Goal: Navigation & Orientation: Find specific page/section

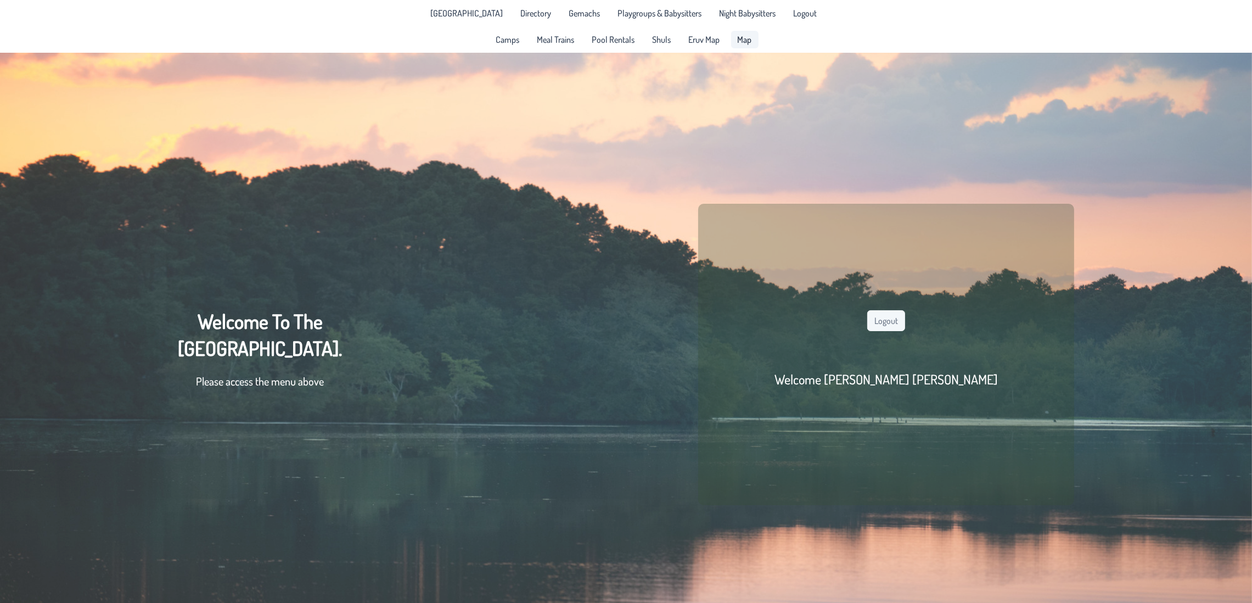
click at [738, 41] on span "Map" at bounding box center [745, 39] width 14 height 9
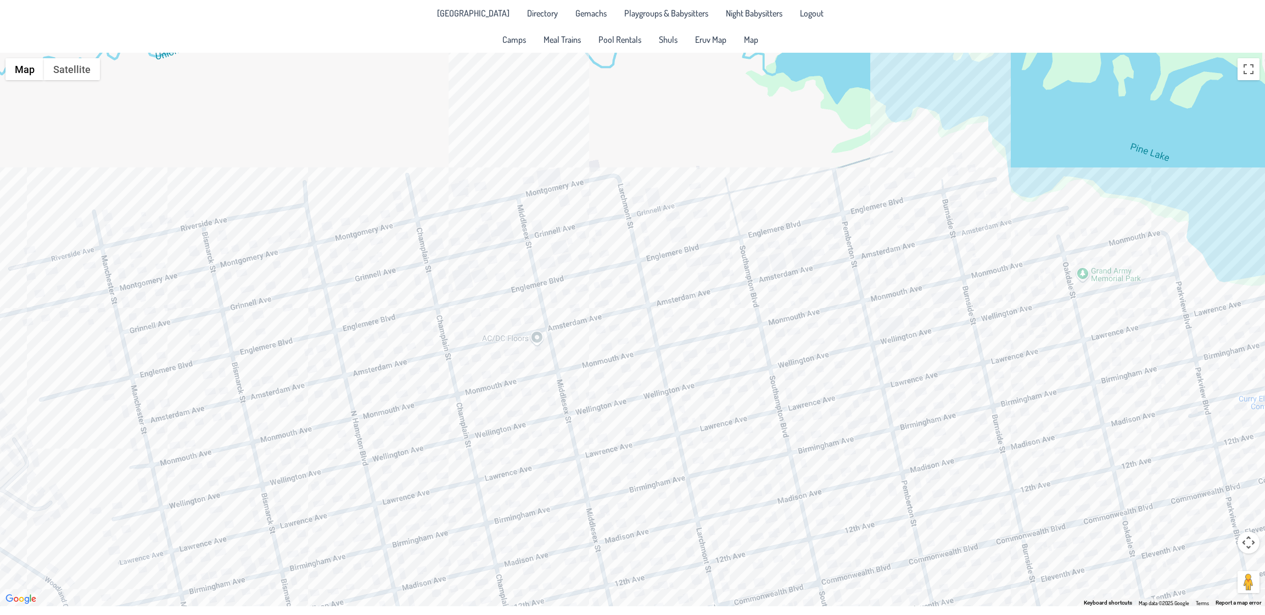
drag, startPoint x: 535, startPoint y: 255, endPoint x: 563, endPoint y: 347, distance: 96.4
click at [604, 436] on div at bounding box center [632, 329] width 1265 height 553
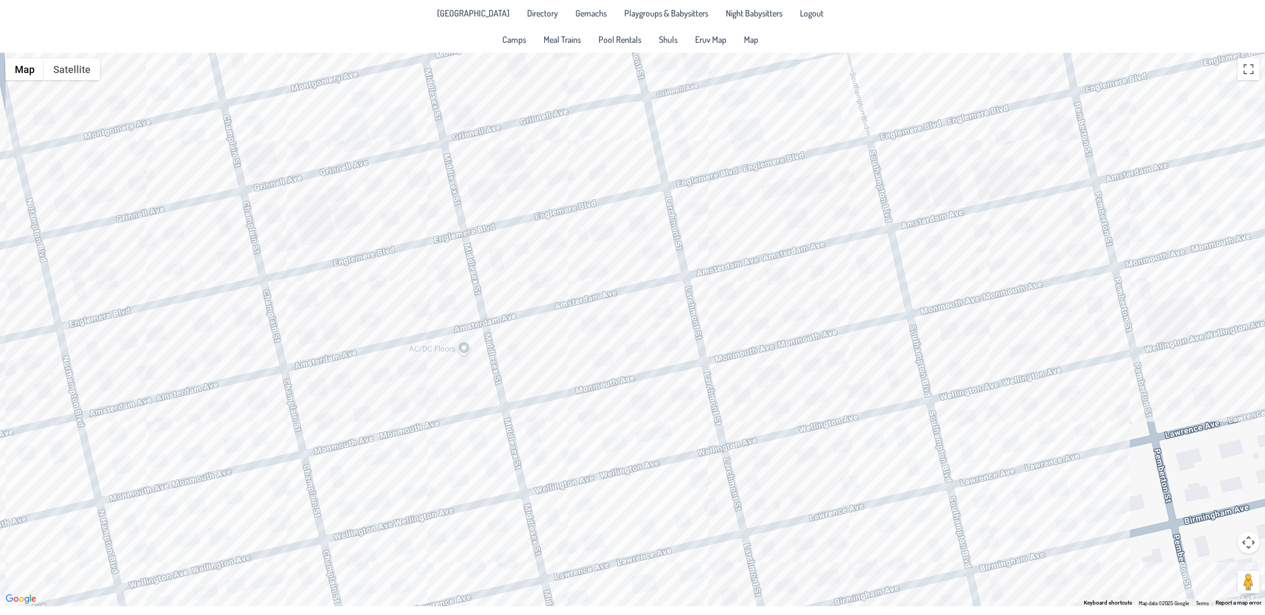
click at [633, 346] on div at bounding box center [632, 329] width 1265 height 553
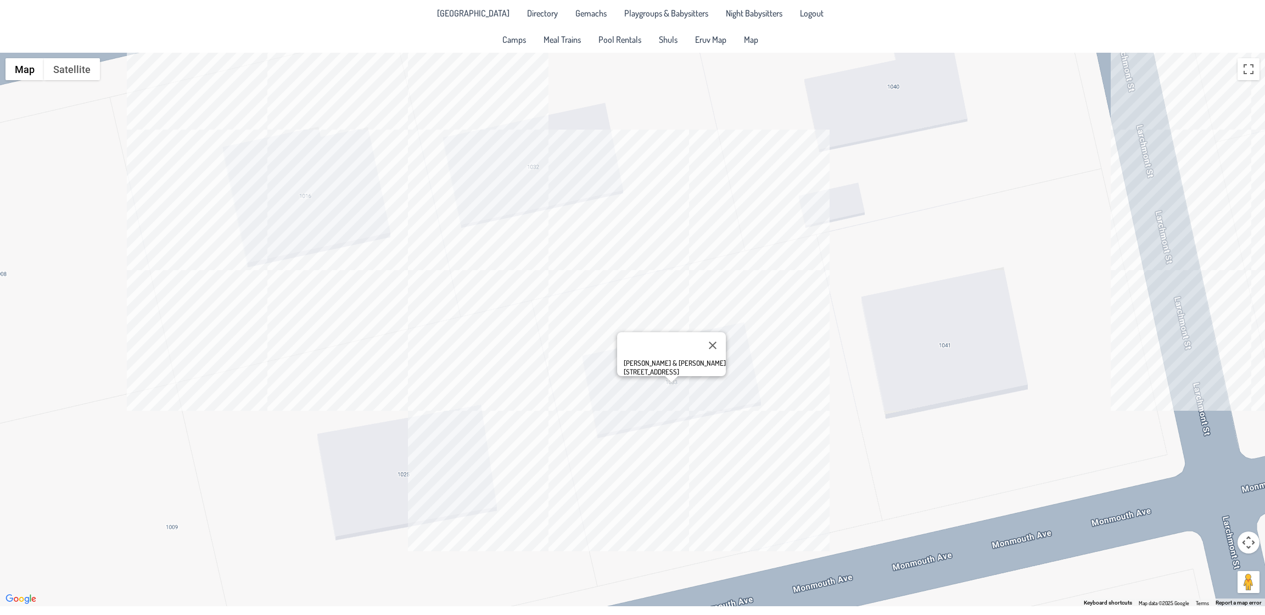
drag, startPoint x: 597, startPoint y: 333, endPoint x: 684, endPoint y: 525, distance: 211.3
click at [684, 525] on div "[PERSON_NAME] & [PERSON_NAME] [STREET_ADDRESS]" at bounding box center [632, 329] width 1265 height 553
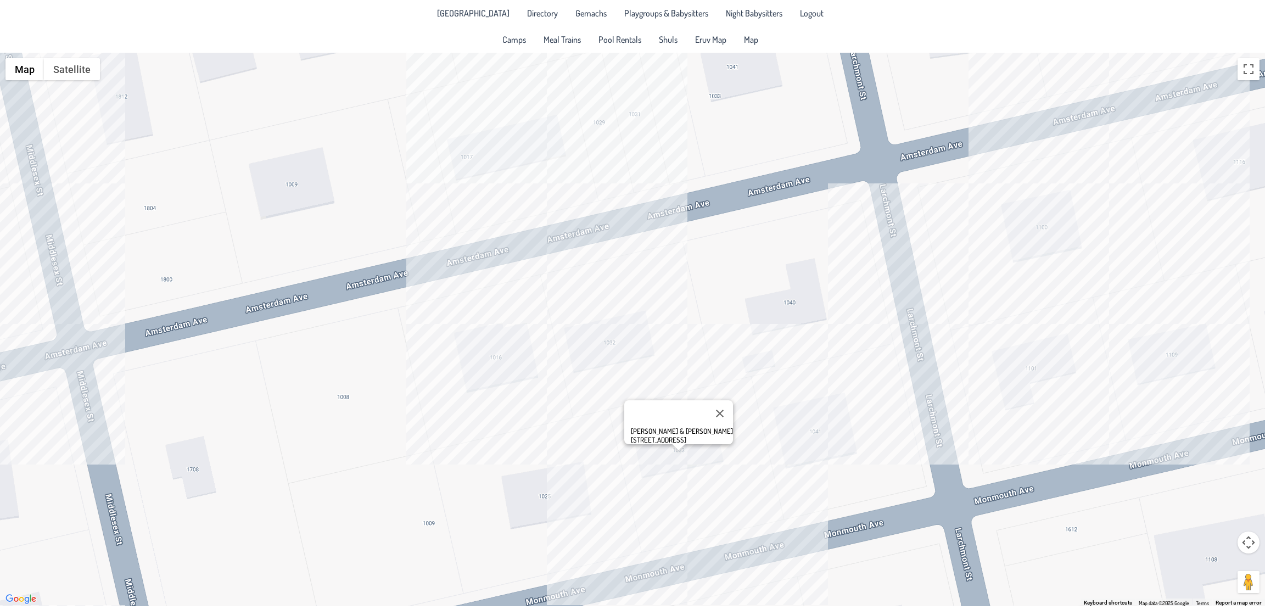
click at [526, 354] on div "[PERSON_NAME] & [PERSON_NAME] [STREET_ADDRESS]" at bounding box center [632, 329] width 1265 height 553
click at [984, 376] on div "[PERSON_NAME] & [PERSON_NAME] [STREET_ADDRESS]" at bounding box center [632, 329] width 1265 height 553
click at [1020, 373] on div "[PERSON_NAME] & [PERSON_NAME] [STREET_ADDRESS]" at bounding box center [632, 329] width 1265 height 553
click at [1035, 244] on div "Nechmeya & [PERSON_NAME] [STREET_ADDRESS]" at bounding box center [632, 329] width 1265 height 553
drag, startPoint x: 817, startPoint y: 341, endPoint x: 804, endPoint y: 125, distance: 216.2
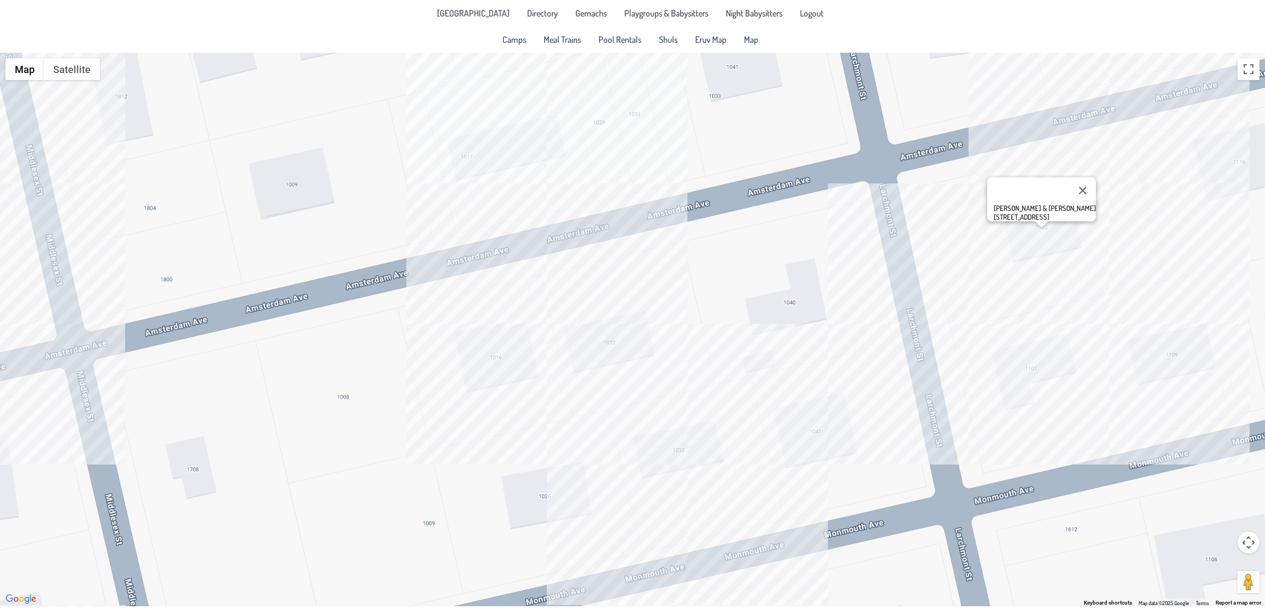
click at [804, 125] on div "[PERSON_NAME] & [PERSON_NAME] [STREET_ADDRESS]" at bounding box center [632, 329] width 1265 height 553
click at [512, 136] on div "[PERSON_NAME] & [PERSON_NAME] [STREET_ADDRESS]" at bounding box center [632, 329] width 1265 height 553
drag, startPoint x: 866, startPoint y: 484, endPoint x: 828, endPoint y: 279, distance: 208.2
click at [845, 271] on div "[PERSON_NAME] & [PERSON_NAME] [STREET_ADDRESS]" at bounding box center [632, 329] width 1265 height 553
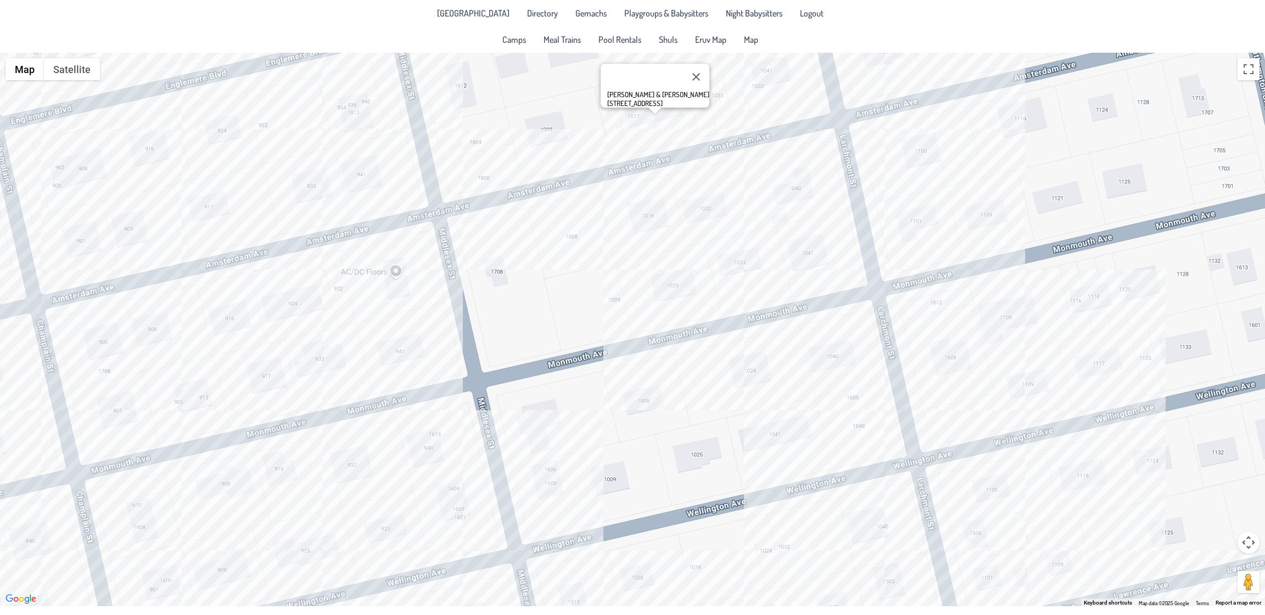
drag, startPoint x: 708, startPoint y: 461, endPoint x: 716, endPoint y: 295, distance: 166.6
click at [716, 295] on div "[PERSON_NAME] & [PERSON_NAME] [STREET_ADDRESS]" at bounding box center [632, 329] width 1265 height 553
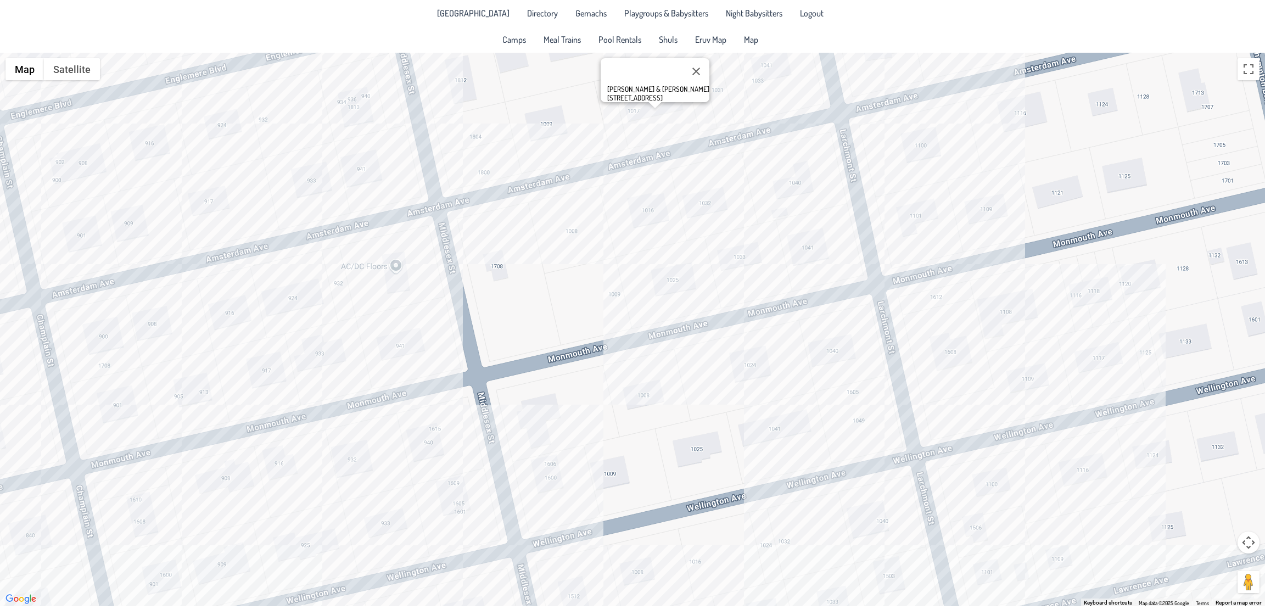
click at [207, 407] on div "[PERSON_NAME] & [PERSON_NAME] [STREET_ADDRESS]" at bounding box center [632, 329] width 1265 height 553
click at [122, 384] on div "Meir & [PERSON_NAME] [STREET_ADDRESS]" at bounding box center [632, 329] width 1265 height 553
click at [360, 449] on div "[PERSON_NAME] & [PERSON_NAME] [STREET_ADDRESS]" at bounding box center [632, 329] width 1265 height 553
click at [433, 452] on div "[PERSON_NAME] & [PERSON_NAME] [STREET_ADDRESS]" at bounding box center [632, 329] width 1265 height 553
click at [384, 535] on div "[PERSON_NAME] & [PERSON_NAME] [STREET_ADDRESS]" at bounding box center [632, 329] width 1265 height 553
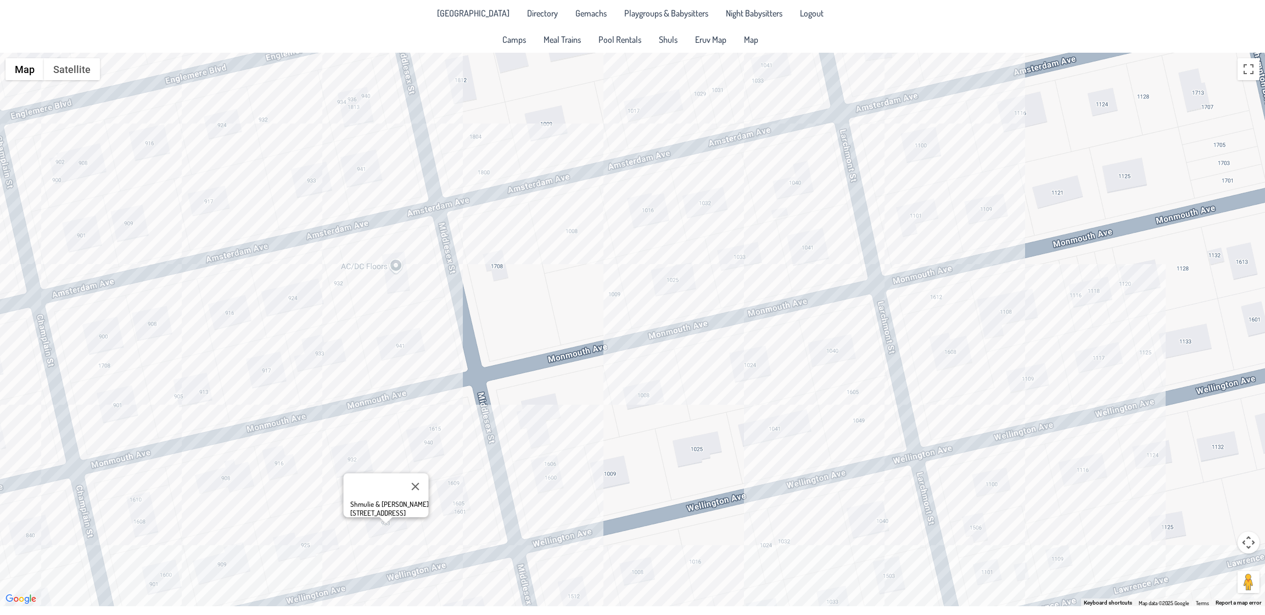
click at [469, 524] on div "Shmulie & [PERSON_NAME] [STREET_ADDRESS]" at bounding box center [632, 329] width 1265 height 553
click at [1023, 380] on div "[PERSON_NAME] & [PERSON_NAME] [STREET_ADDRESS]" at bounding box center [632, 329] width 1265 height 553
click at [368, 118] on div "[PERSON_NAME] & [PERSON_NAME] [STREET_ADDRESS]" at bounding box center [632, 329] width 1265 height 553
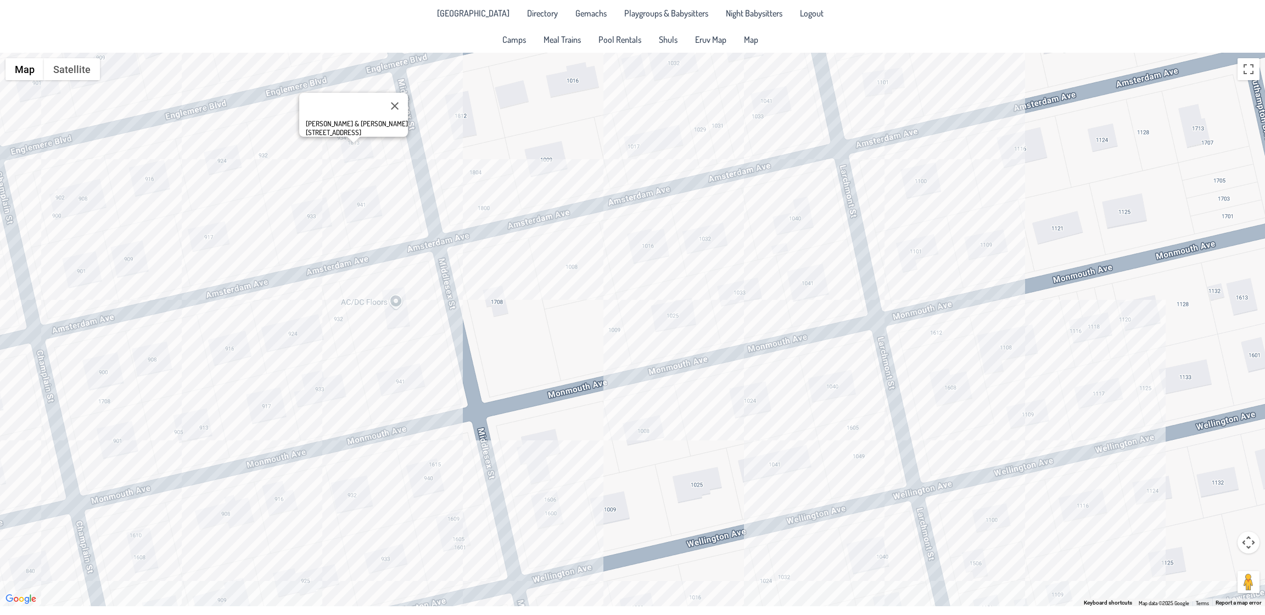
click at [373, 201] on div "[PERSON_NAME] & [PERSON_NAME] [STREET_ADDRESS]" at bounding box center [632, 329] width 1265 height 553
click at [225, 161] on div "Hillel & [PERSON_NAME] [STREET_ADDRESS]" at bounding box center [632, 329] width 1265 height 553
click at [108, 265] on div "Ac & [PERSON_NAME] [STREET_ADDRESS]" at bounding box center [632, 329] width 1265 height 553
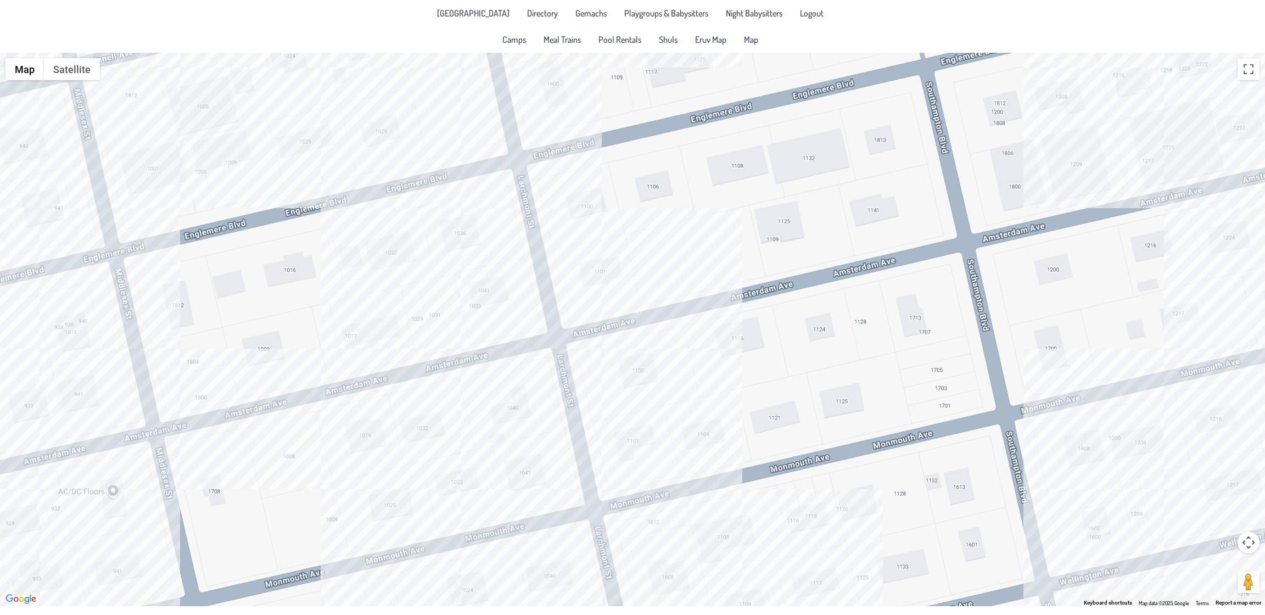
drag, startPoint x: 718, startPoint y: 278, endPoint x: 434, endPoint y: 468, distance: 341.1
click at [434, 468] on div "[PERSON_NAME] & [PERSON_NAME] [PERSON_NAME] [STREET_ADDRESS]" at bounding box center [632, 329] width 1265 height 553
